Goal: Task Accomplishment & Management: Use online tool/utility

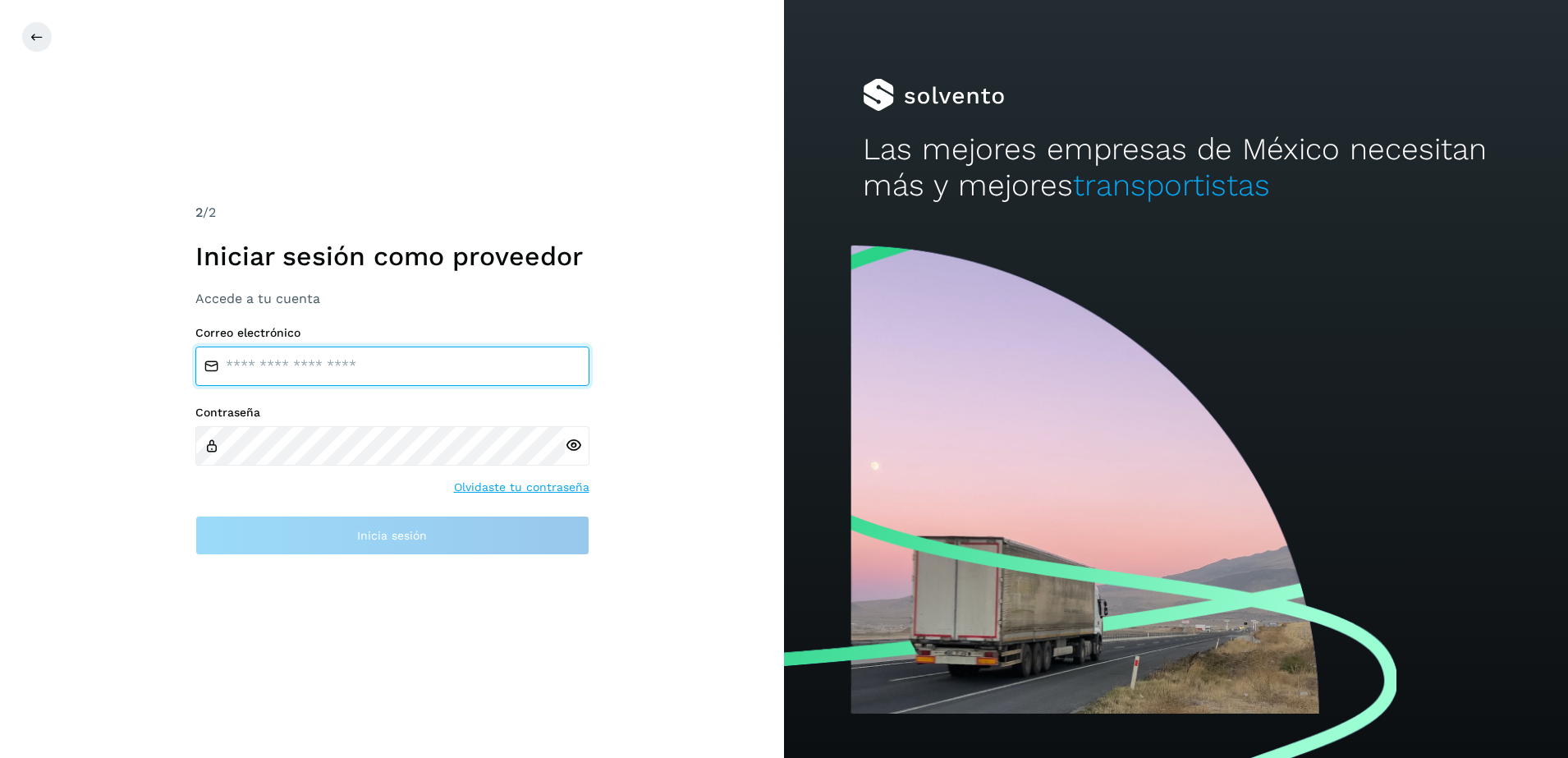
type input "**********"
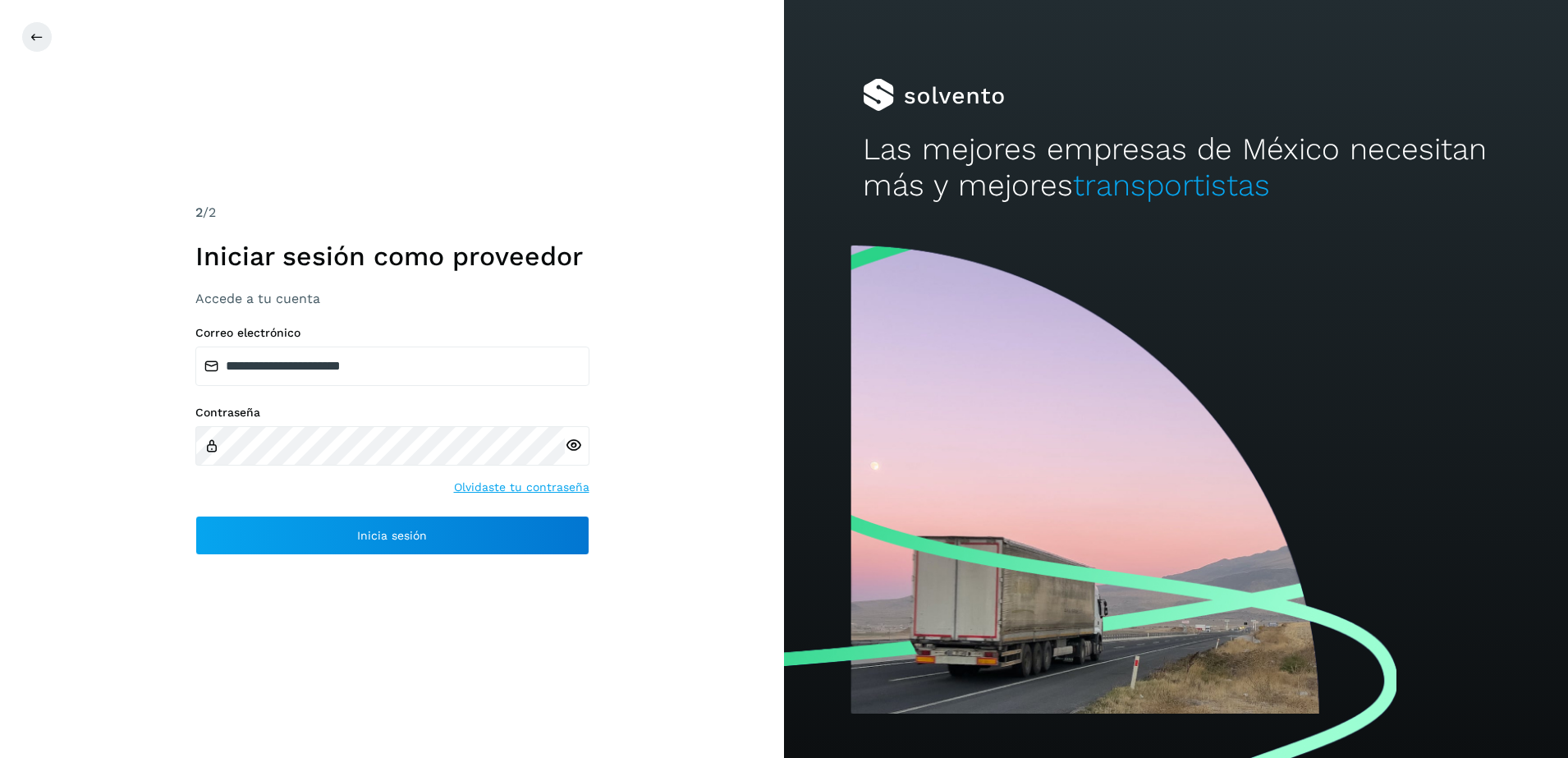
click at [578, 442] on icon at bounding box center [573, 445] width 17 height 17
click at [578, 443] on icon at bounding box center [573, 445] width 17 height 17
click at [569, 443] on icon at bounding box center [573, 445] width 17 height 17
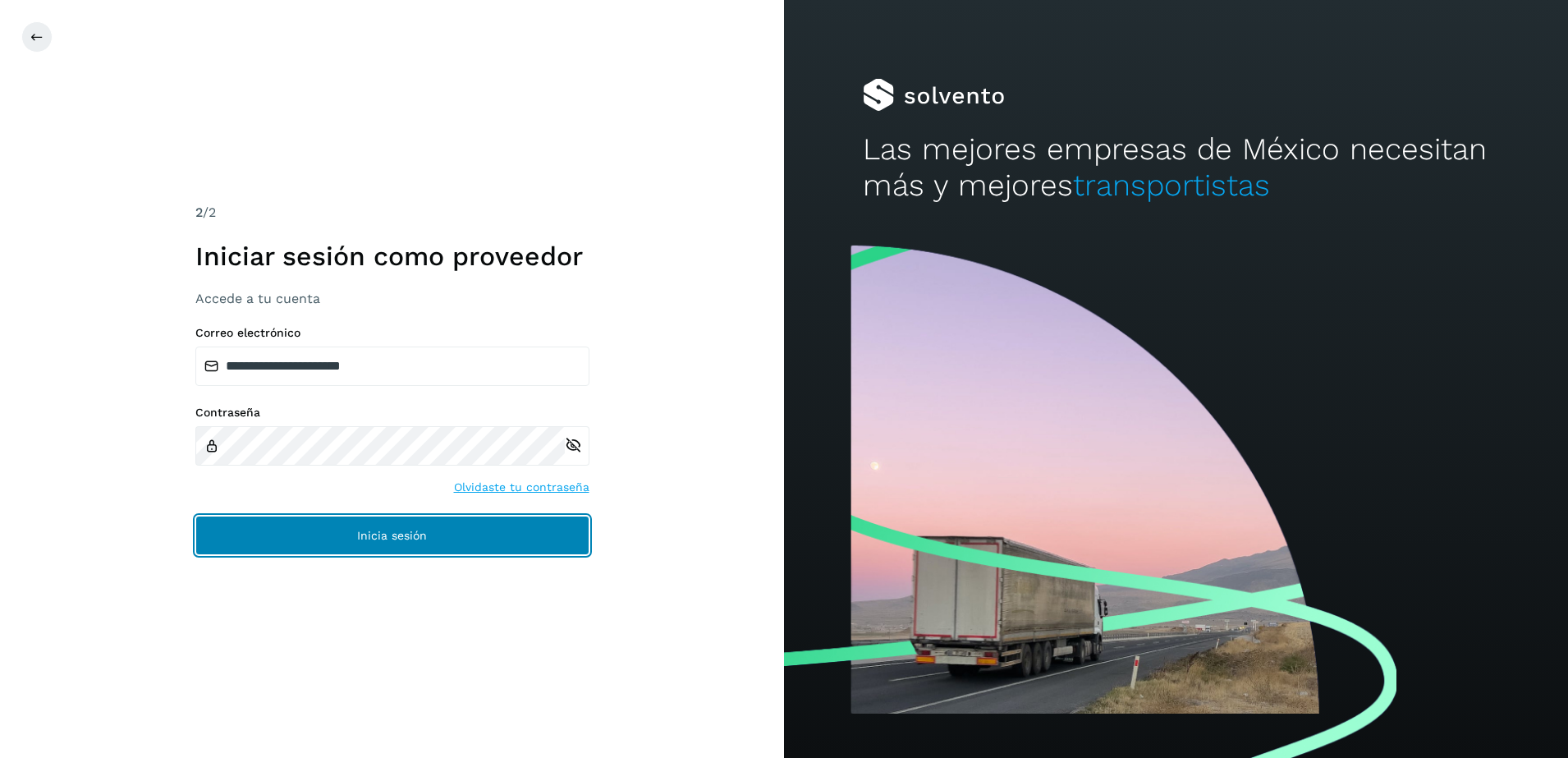
click at [319, 537] on button "Inicia sesión" at bounding box center [392, 536] width 394 height 40
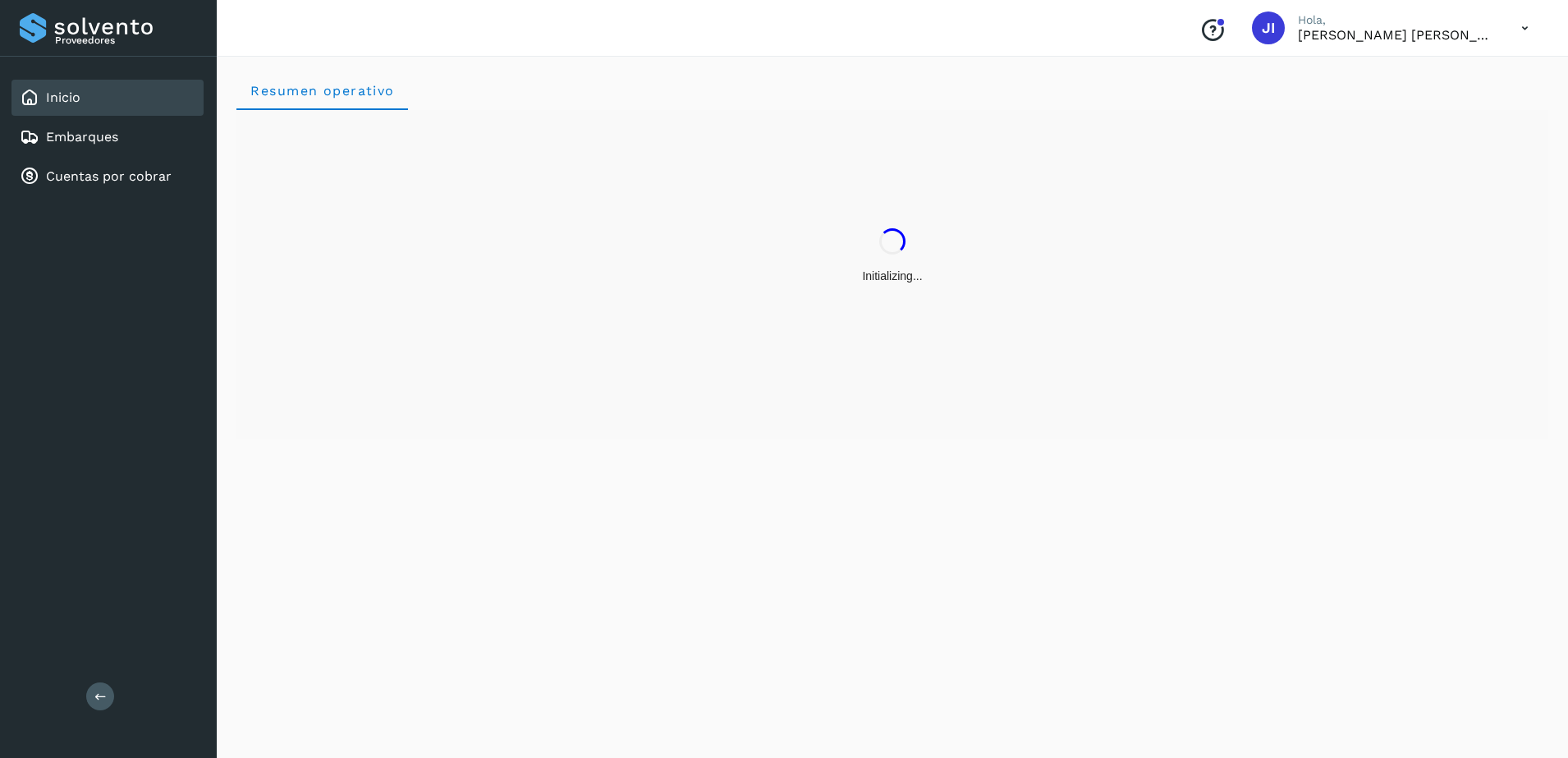
click at [712, 445] on div "Resumen operativo" at bounding box center [892, 404] width 1352 height 707
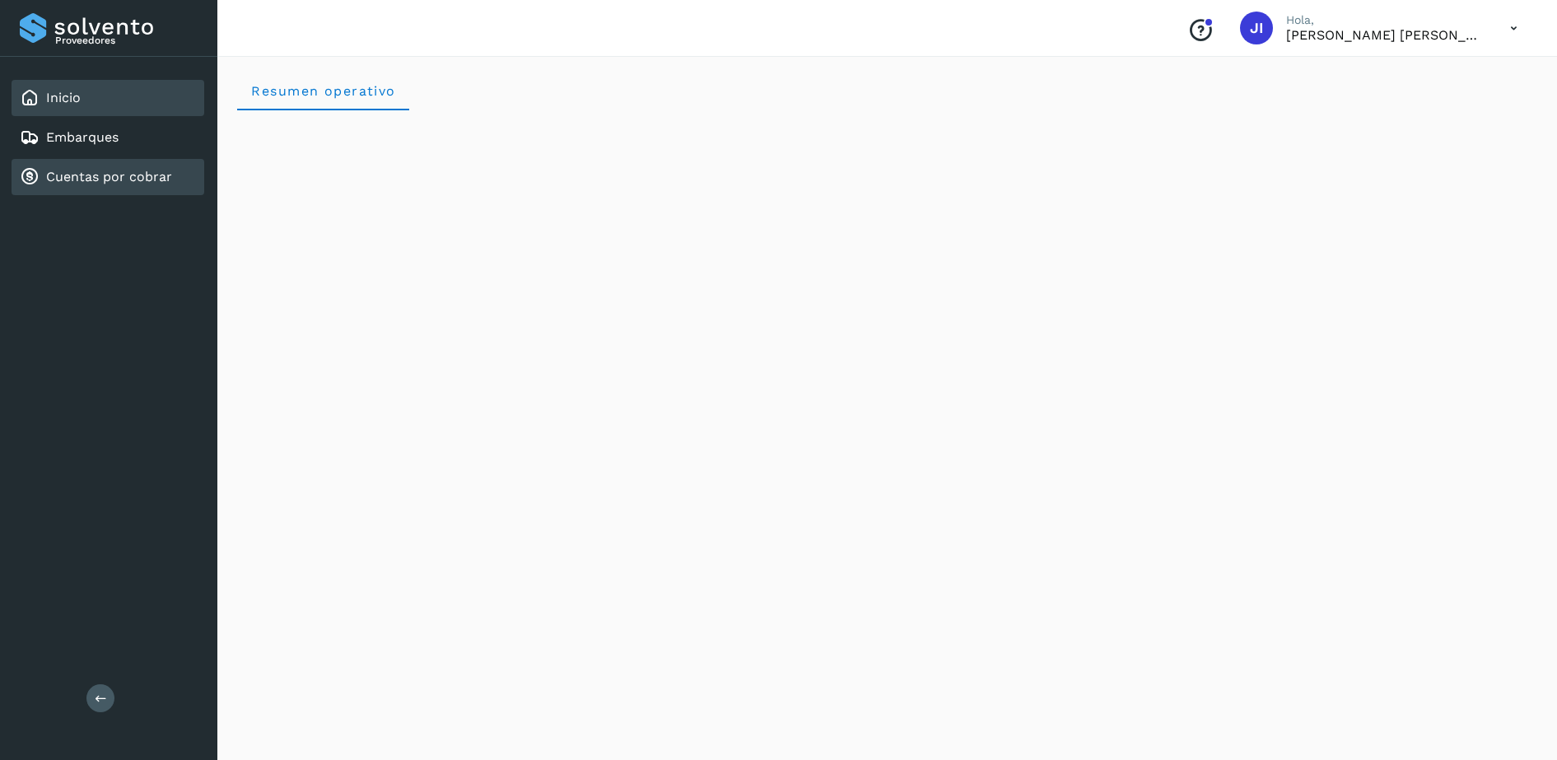
click at [138, 180] on link "Cuentas por cobrar" at bounding box center [109, 177] width 126 height 16
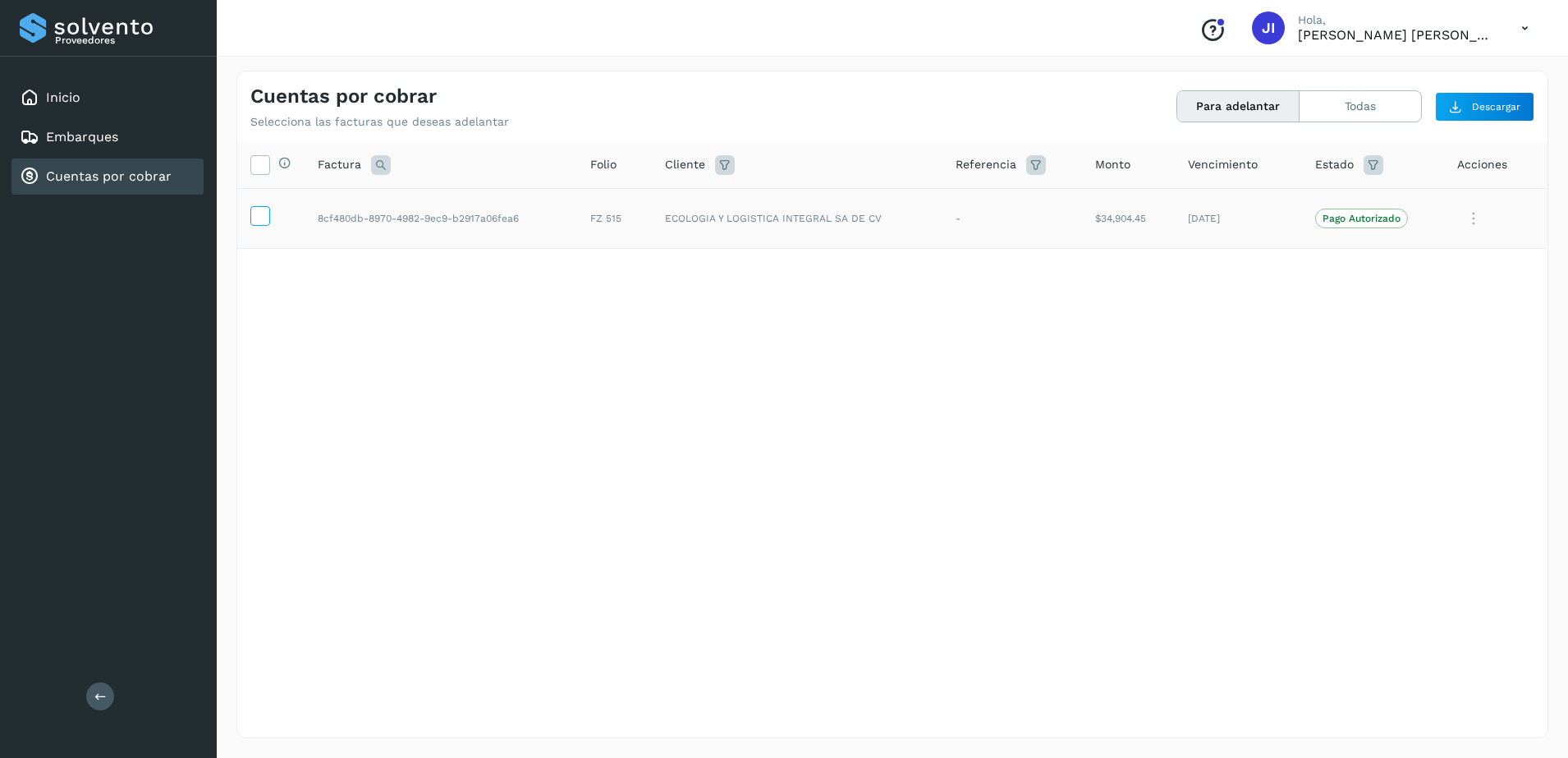
click at [262, 216] on icon at bounding box center [259, 214] width 17 height 17
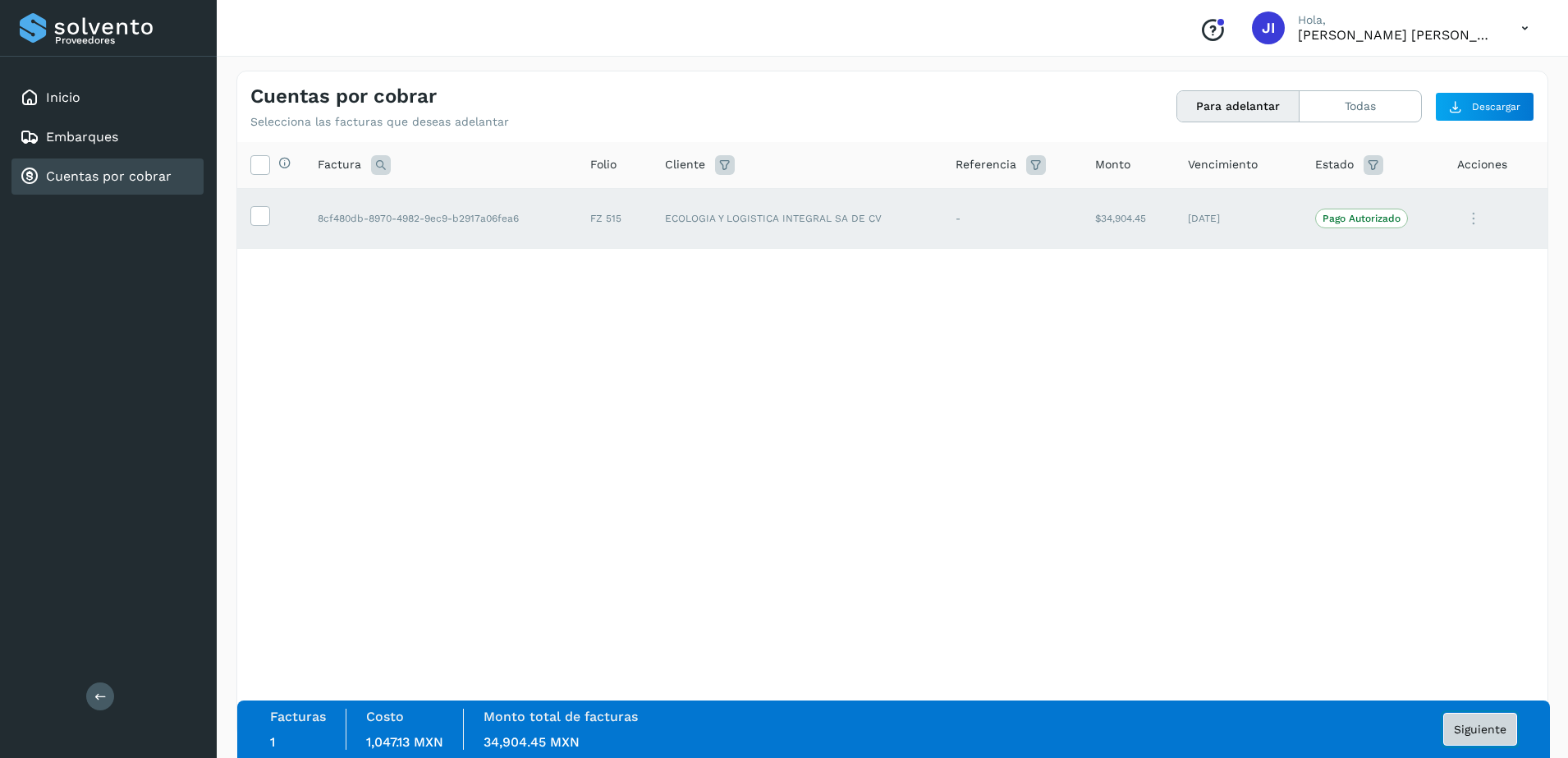
click at [1501, 730] on span "Siguiente" at bounding box center [1479, 730] width 53 height 12
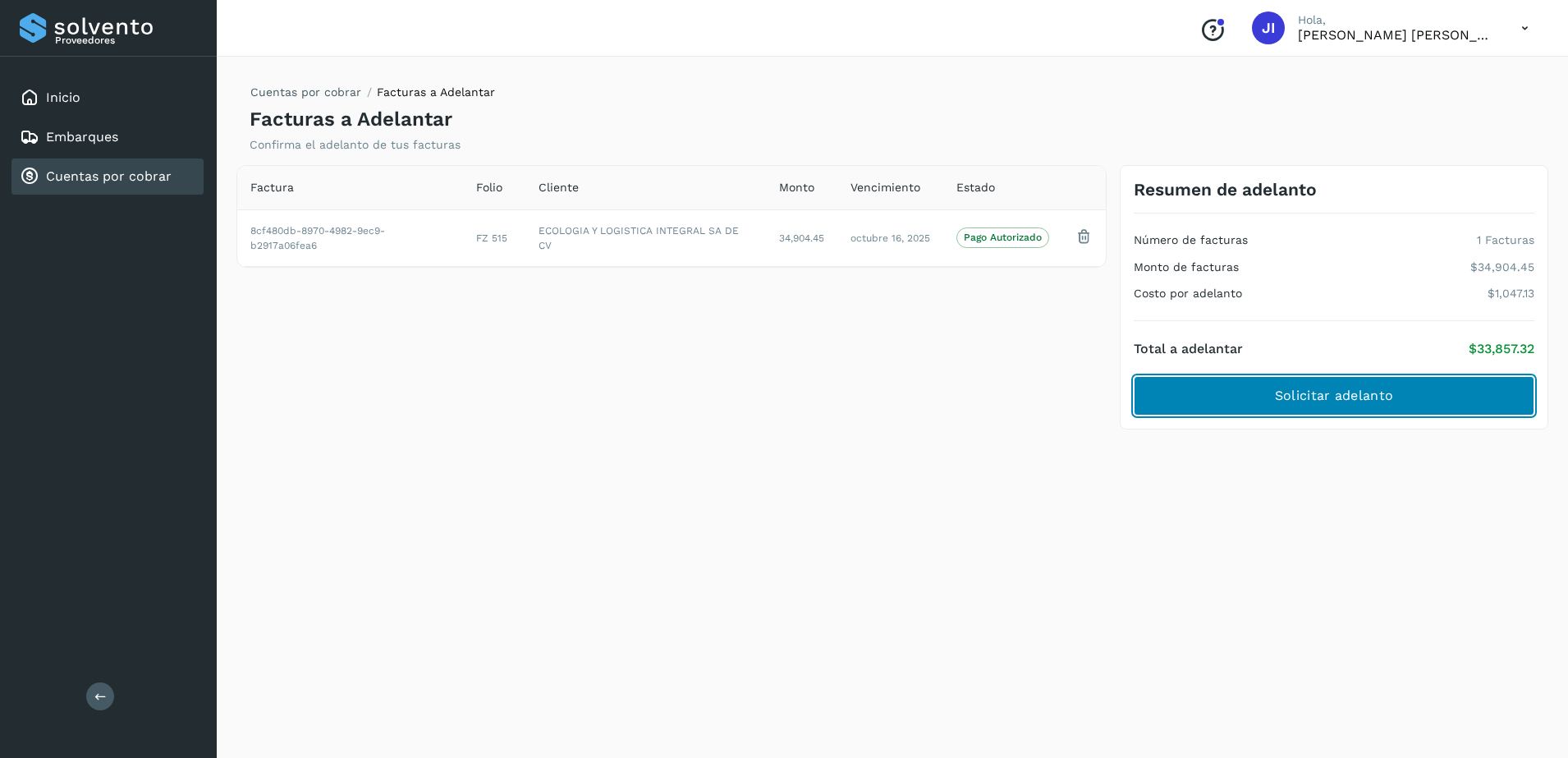
click at [1404, 406] on button "Solicitar adelanto" at bounding box center [1334, 396] width 401 height 40
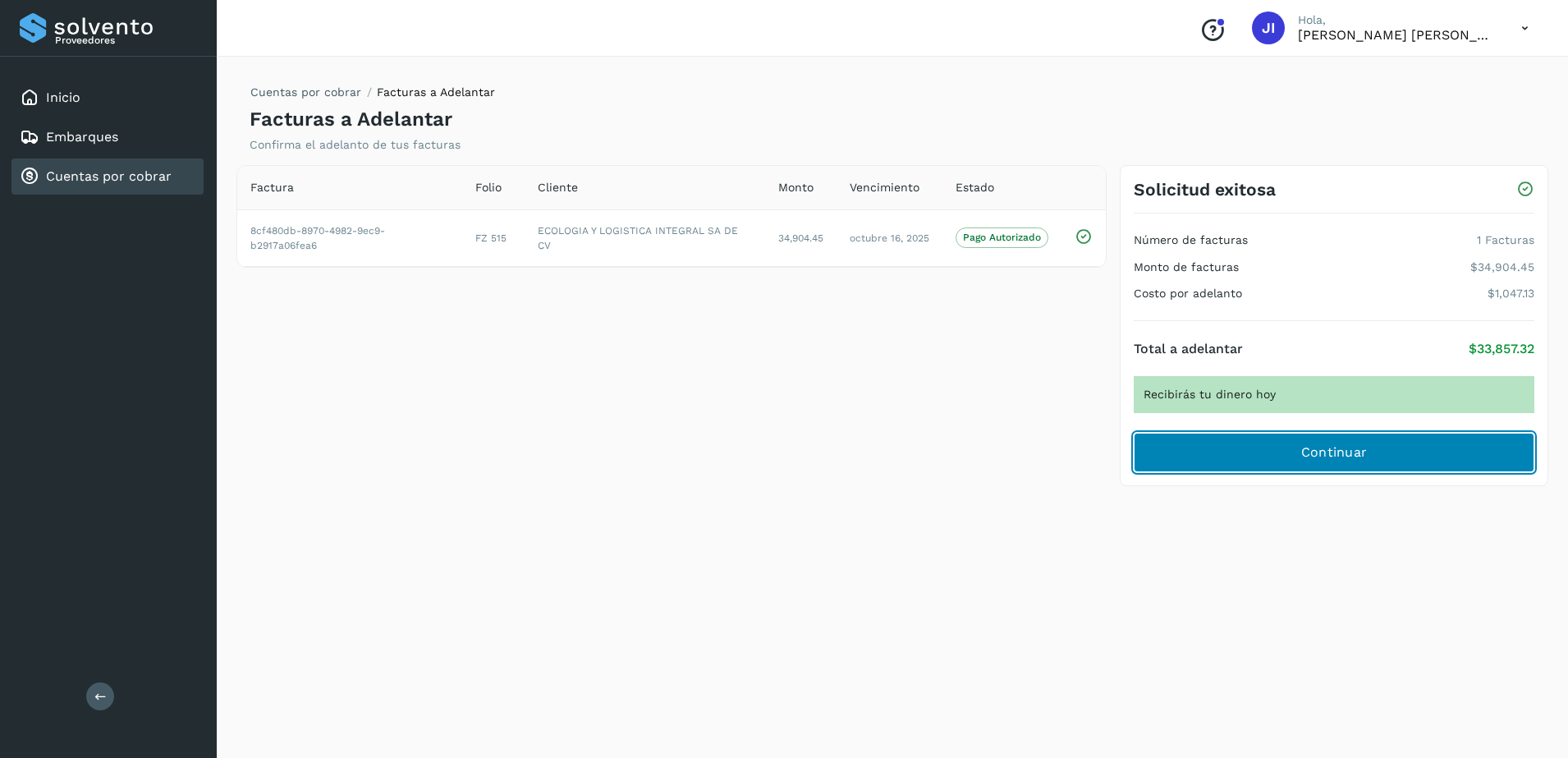
click at [1310, 440] on button "Continuar" at bounding box center [1334, 453] width 401 height 40
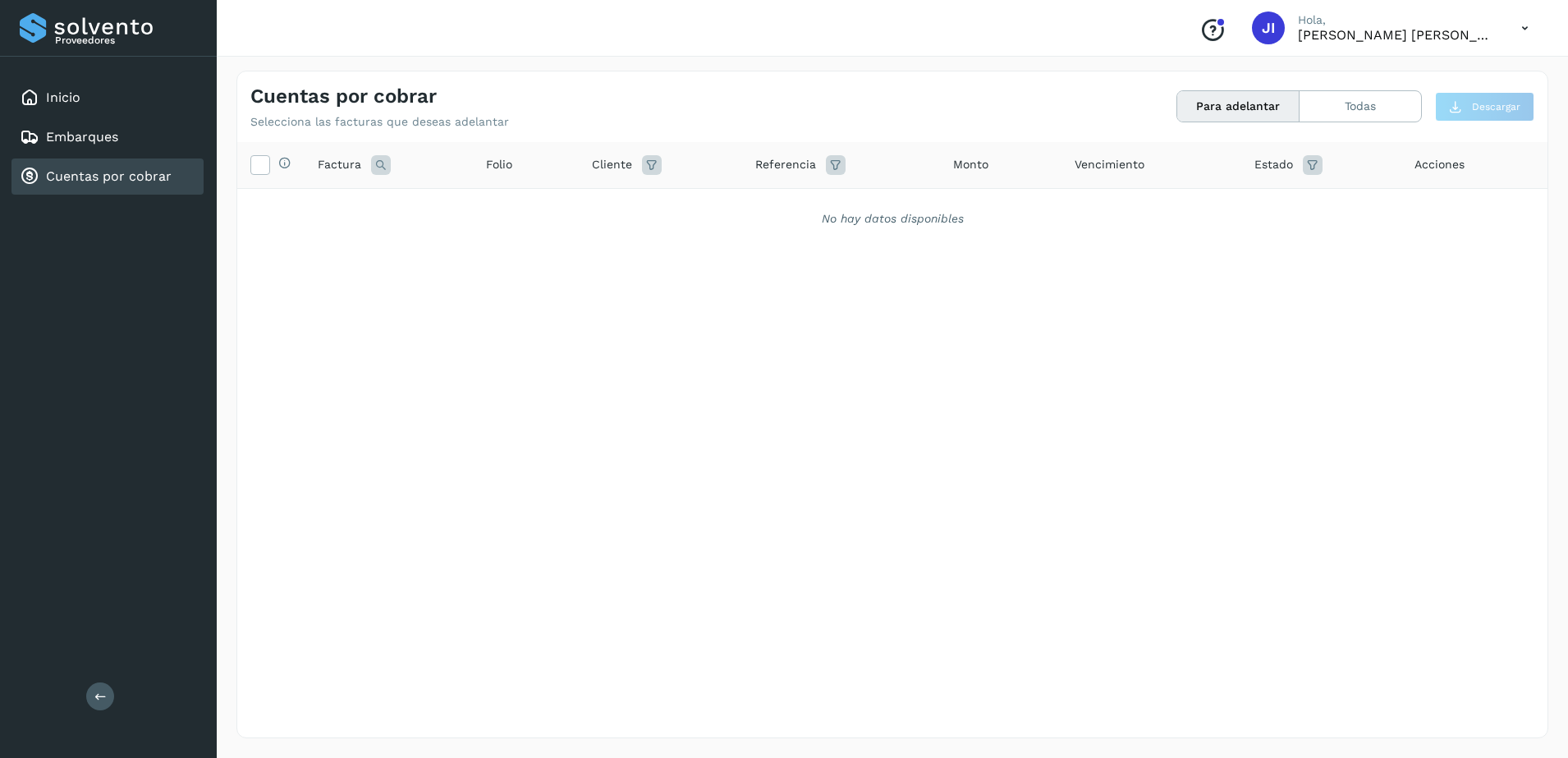
click at [1444, 33] on p "[PERSON_NAME] [PERSON_NAME]" at bounding box center [1397, 35] width 197 height 16
click at [1518, 30] on icon at bounding box center [1525, 29] width 34 height 34
click at [1437, 68] on div "Cerrar sesión" at bounding box center [1443, 73] width 195 height 31
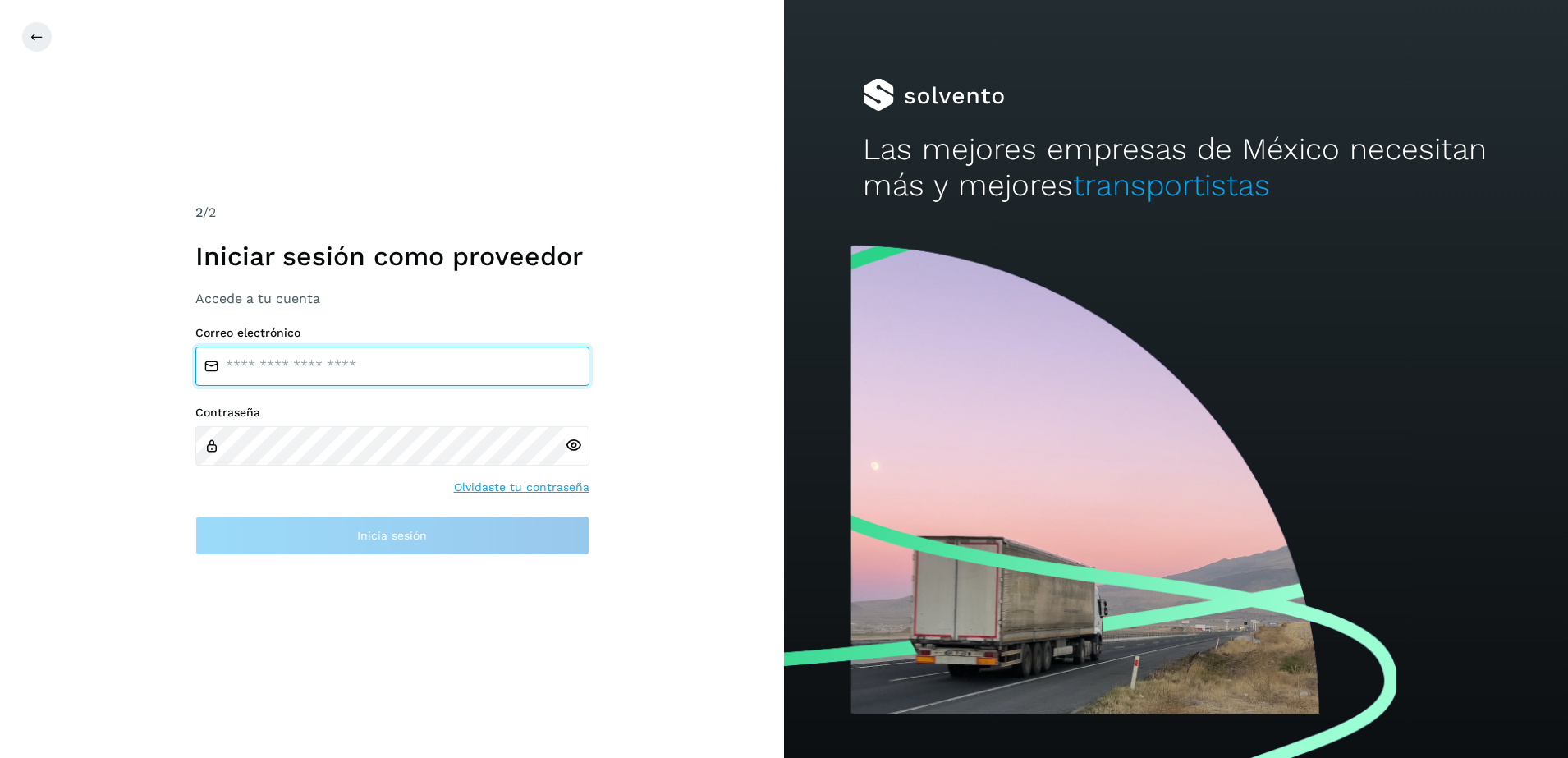
type input "**********"
